Goal: Information Seeking & Learning: Learn about a topic

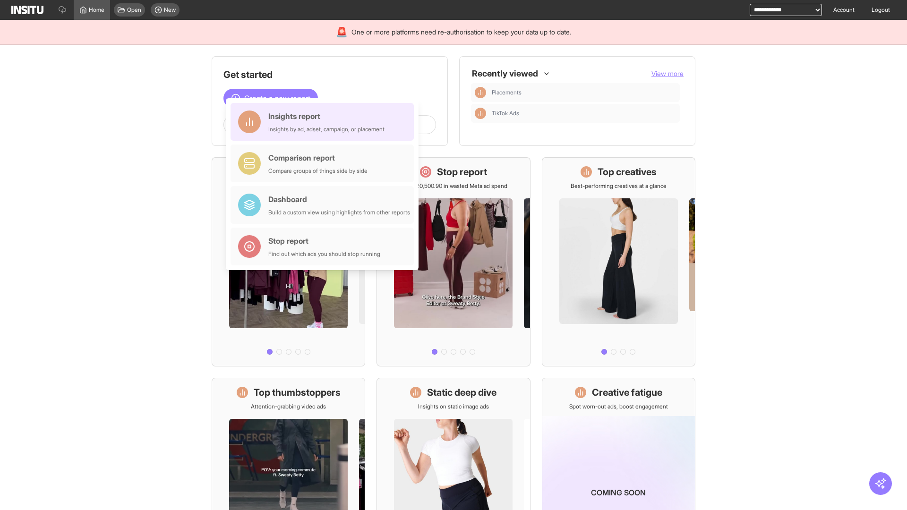
click at [325, 122] on div "Insights report Insights by ad, adset, campaign, or placement" at bounding box center [326, 122] width 116 height 23
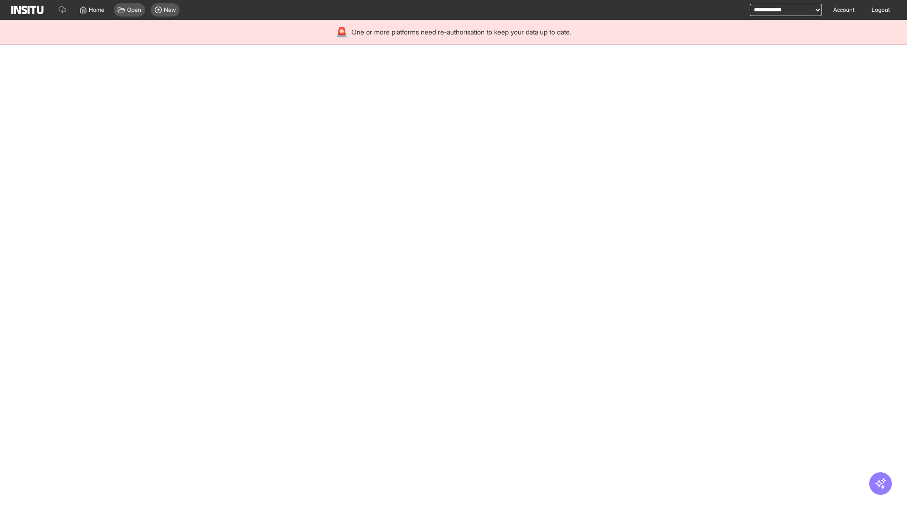
select select "**"
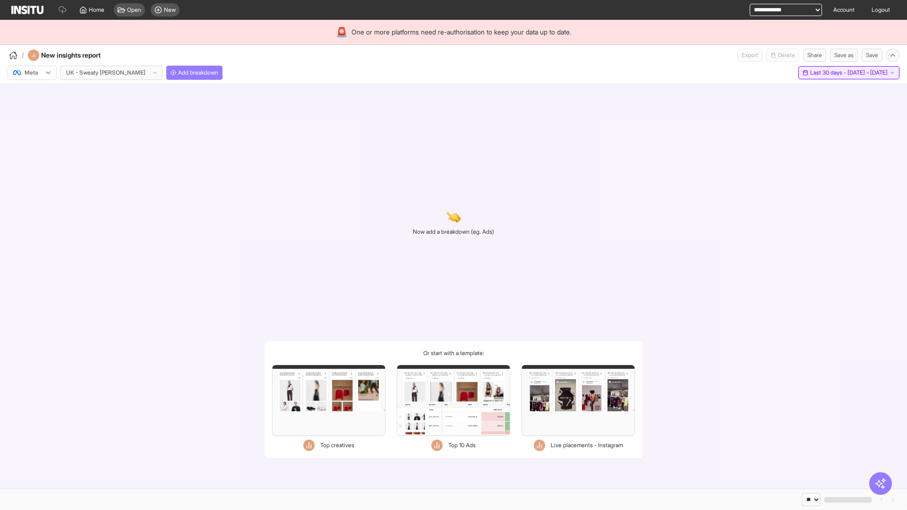
click at [827, 73] on span "Last 30 days - [DATE] - [DATE]" at bounding box center [848, 73] width 77 height 8
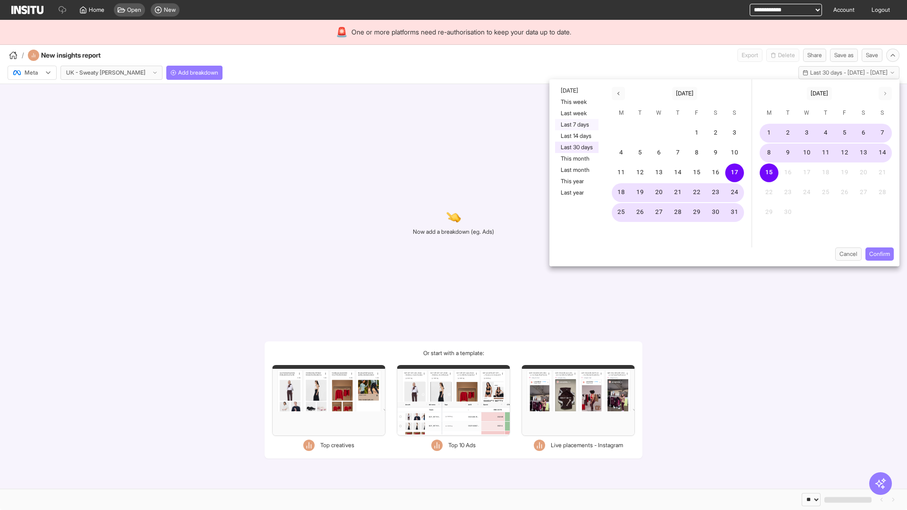
click at [576, 125] on button "Last 7 days" at bounding box center [576, 124] width 43 height 11
